Goal: Find specific page/section: Find specific page/section

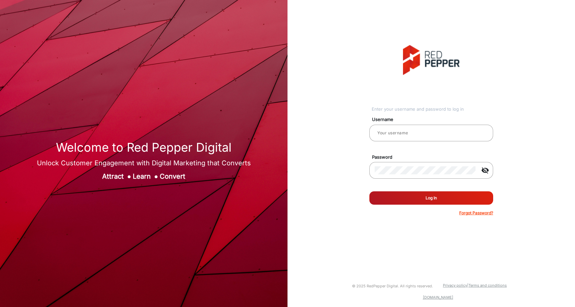
type input "[PERSON_NAME]"
click at [437, 197] on button "Log In" at bounding box center [432, 197] width 124 height 13
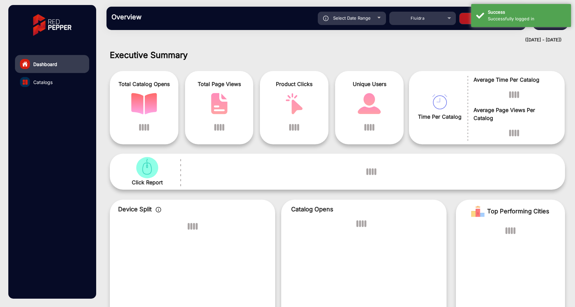
scroll to position [5, 0]
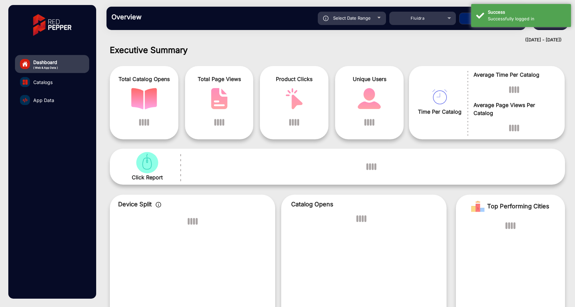
click at [382, 19] on div "Select Date Range" at bounding box center [352, 18] width 68 height 13
type input "[DATE]"
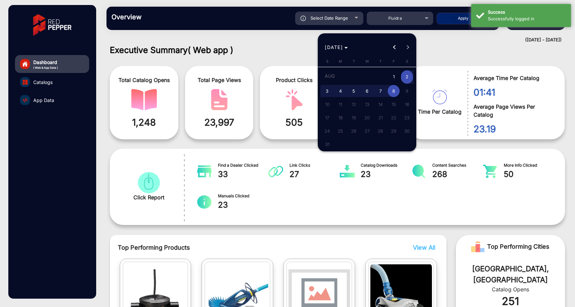
click at [434, 17] on div at bounding box center [287, 153] width 575 height 307
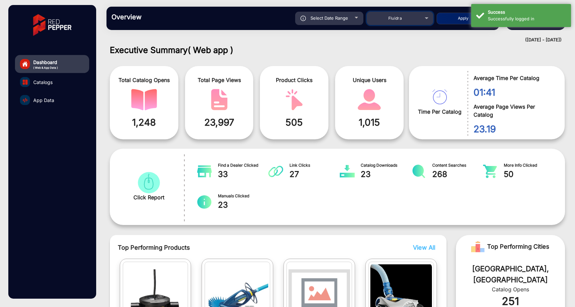
click at [428, 19] on div "Fluidra" at bounding box center [400, 18] width 67 height 8
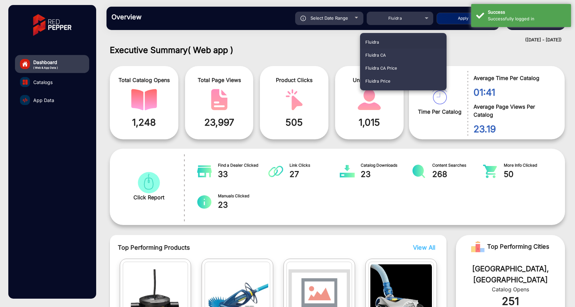
click at [496, 46] on div at bounding box center [287, 153] width 575 height 307
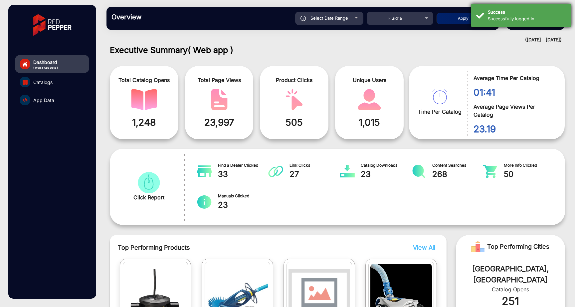
drag, startPoint x: 504, startPoint y: 9, endPoint x: 515, endPoint y: 22, distance: 17.2
click at [504, 9] on div "Success" at bounding box center [527, 12] width 78 height 7
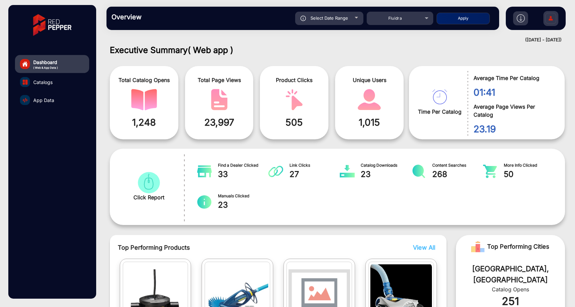
click at [475, 44] on mat-drawer-content "Overview Reports Understand what makes your customers tick and learn how they a…" at bounding box center [338, 153] width 476 height 307
click at [435, 21] on div "Select Date Range [DATE] [DATE] – [DATE] [DATE] Fluidra Apply" at bounding box center [322, 18] width 345 height 13
click at [428, 18] on div "Fluidra" at bounding box center [400, 18] width 67 height 8
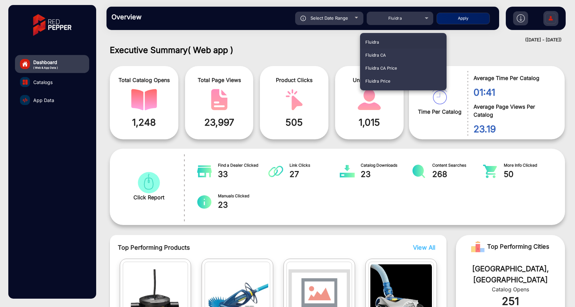
click at [399, 15] on div at bounding box center [287, 153] width 575 height 307
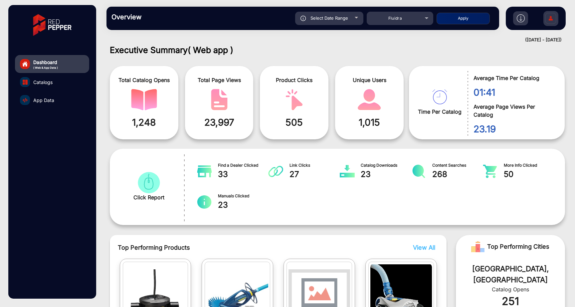
click at [344, 39] on div "([DATE] - [DATE])" at bounding box center [331, 40] width 462 height 7
click at [43, 99] on span "App Data" at bounding box center [43, 100] width 21 height 7
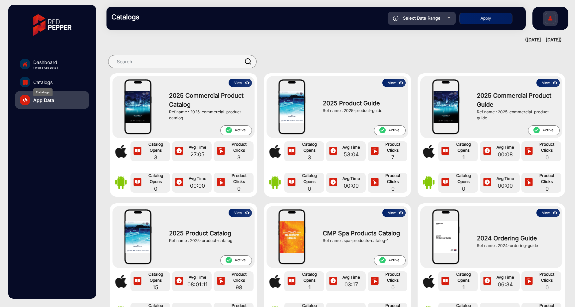
click at [47, 83] on span "Catalogs" at bounding box center [42, 82] width 19 height 7
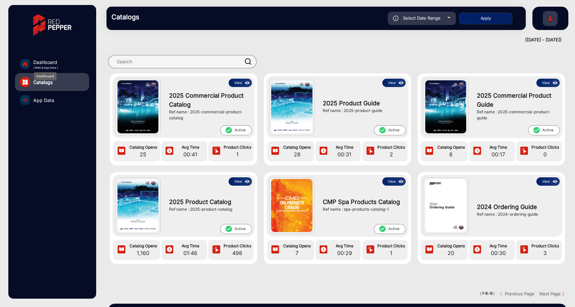
click at [51, 62] on span "Dashboard" at bounding box center [45, 62] width 25 height 7
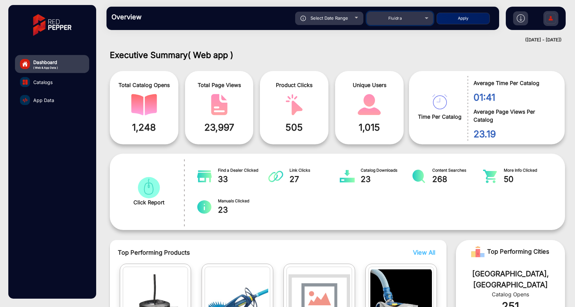
click at [391, 23] on mat-select "Fluidra" at bounding box center [400, 18] width 67 height 13
click at [400, 21] on div "Fluidra" at bounding box center [395, 18] width 53 height 8
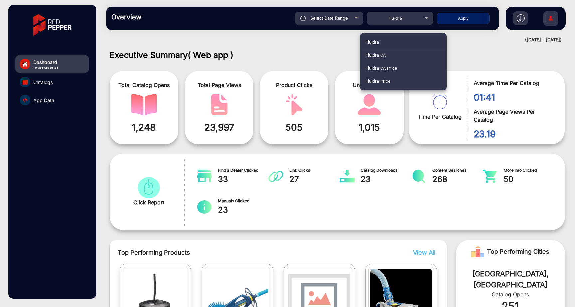
click at [54, 83] on div at bounding box center [287, 153] width 575 height 307
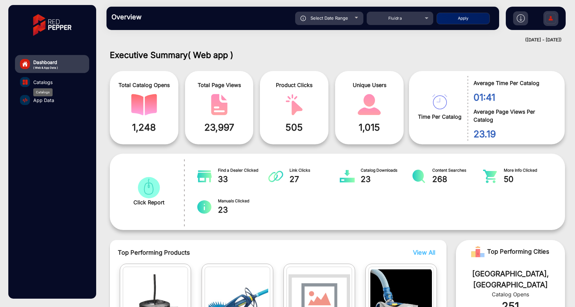
click at [37, 81] on span "Catalogs" at bounding box center [42, 82] width 19 height 7
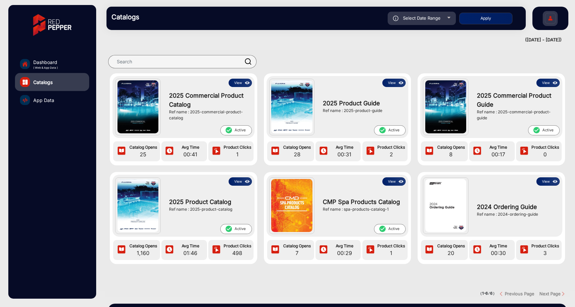
click at [52, 96] on link "App Data" at bounding box center [52, 100] width 74 height 18
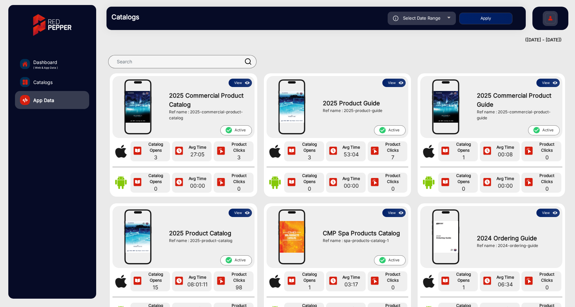
click at [56, 79] on link "Catalogs" at bounding box center [52, 82] width 74 height 18
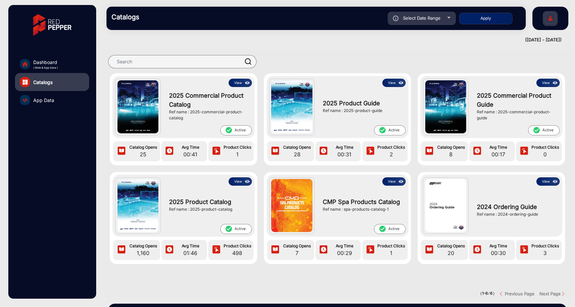
click at [186, 43] on div "([DATE] - [DATE])" at bounding box center [331, 40] width 462 height 7
click at [48, 97] on span "App Data" at bounding box center [43, 100] width 21 height 7
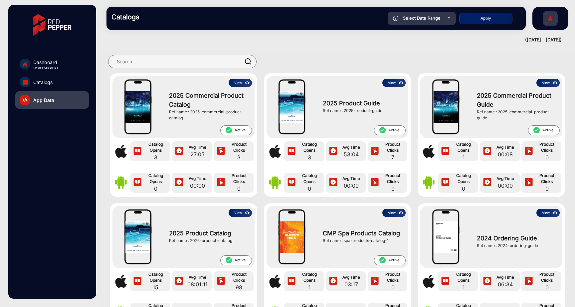
click at [247, 44] on mat-drawer-content "Catalogs Select Date Range [DATE] [DATE] – [DATE] [DATE] Fluidra Apply falsefal…" at bounding box center [338, 153] width 476 height 307
click at [56, 64] on span "Dashboard" at bounding box center [45, 62] width 25 height 7
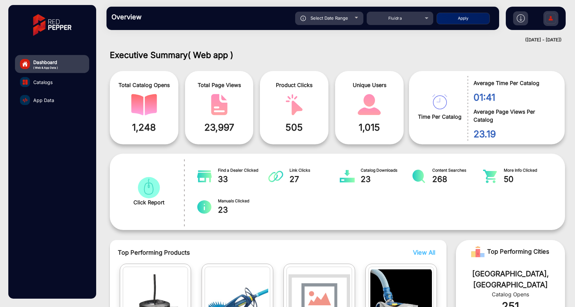
click at [58, 83] on link "Catalogs" at bounding box center [52, 82] width 74 height 18
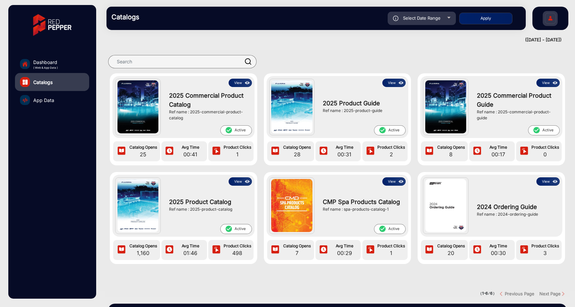
click at [427, 17] on span "Select Date Range" at bounding box center [422, 17] width 38 height 5
type input "[DATE]"
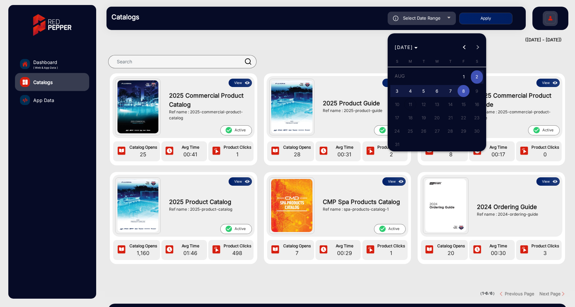
click at [346, 39] on div at bounding box center [287, 153] width 575 height 307
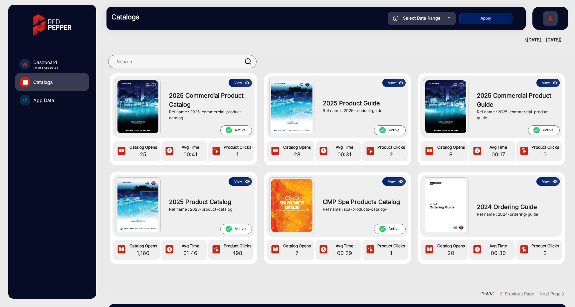
click at [64, 97] on link "App Data" at bounding box center [52, 100] width 74 height 18
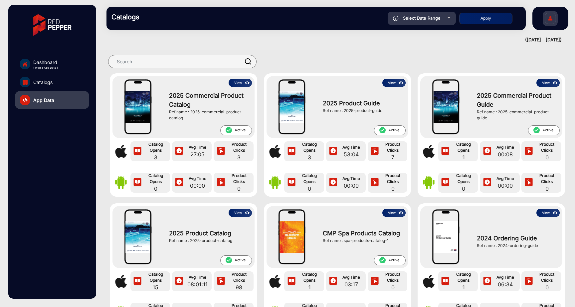
click at [64, 83] on link "Catalogs" at bounding box center [52, 82] width 74 height 18
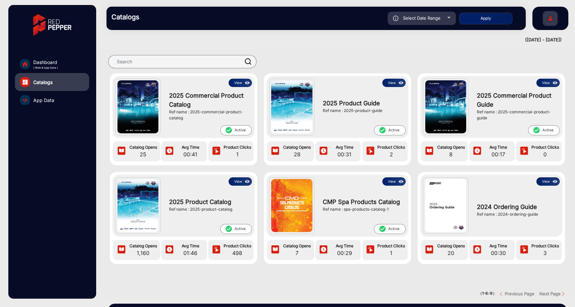
click at [63, 100] on link "App Data" at bounding box center [52, 100] width 74 height 18
